Goal: Navigation & Orientation: Find specific page/section

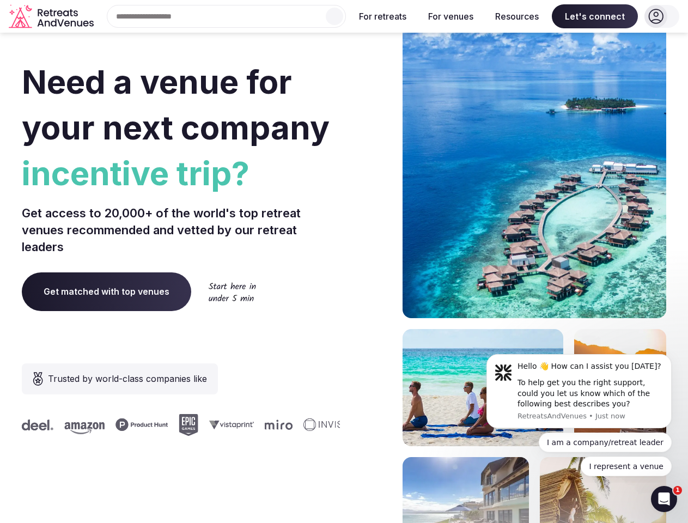
click at [344, 262] on div "Need a venue for your next company incentive trip? Get access to 20,000+ of the…" at bounding box center [344, 326] width 645 height 657
click at [227, 16] on div "Search Popular Destinations [GEOGRAPHIC_DATA], [GEOGRAPHIC_DATA] [GEOGRAPHIC_DA…" at bounding box center [222, 16] width 248 height 23
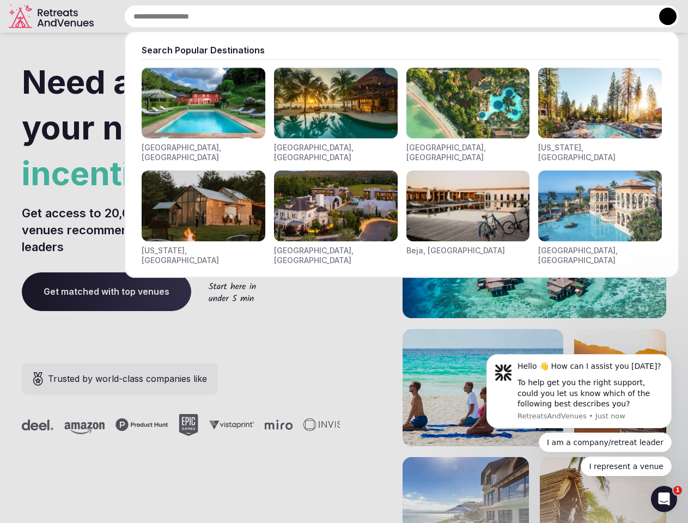
click at [335, 16] on input "text" at bounding box center [401, 16] width 555 height 23
click at [383, 16] on input "text" at bounding box center [401, 16] width 555 height 23
click at [451, 16] on input "text" at bounding box center [401, 16] width 555 height 23
click at [517, 16] on input "text" at bounding box center [401, 16] width 555 height 23
click at [595, 16] on input "text" at bounding box center [401, 16] width 555 height 23
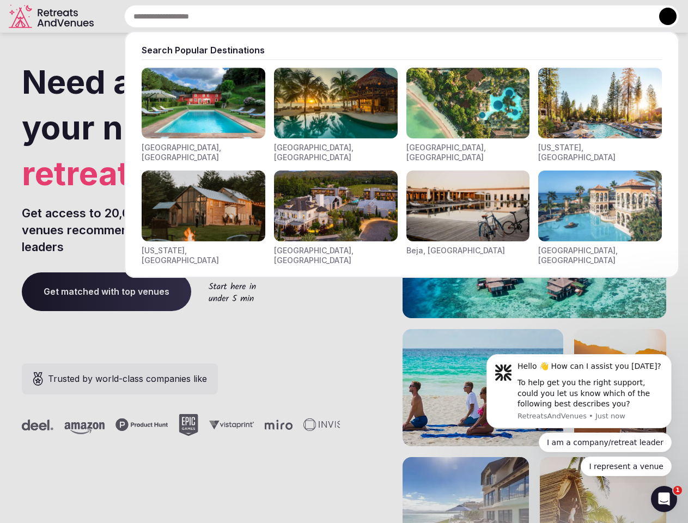
click at [662, 16] on button at bounding box center [667, 16] width 17 height 17
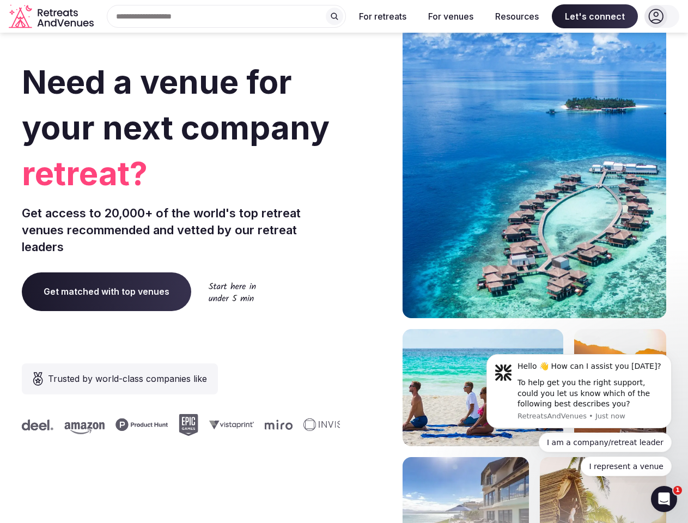
click at [579, 391] on div "To help get you the right support, could you let us know which of the following…" at bounding box center [591, 394] width 146 height 32
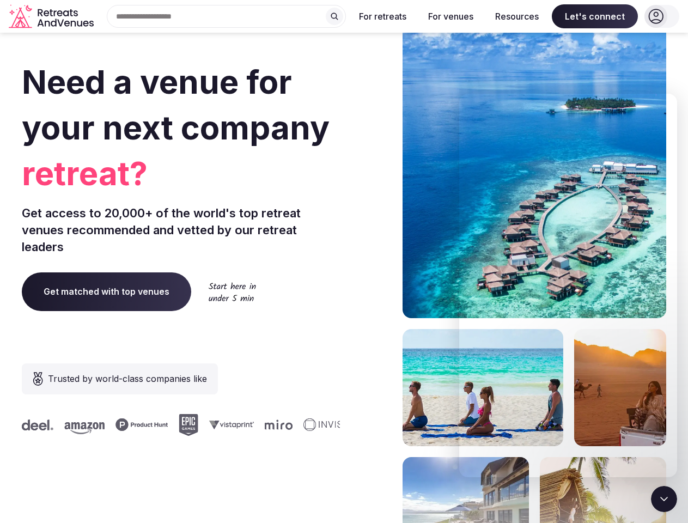
click at [674, 358] on section "Need a venue for your next company retreat? Get access to 20,000+ of the world'…" at bounding box center [344, 326] width 688 height 657
